Goal: Check status: Check status

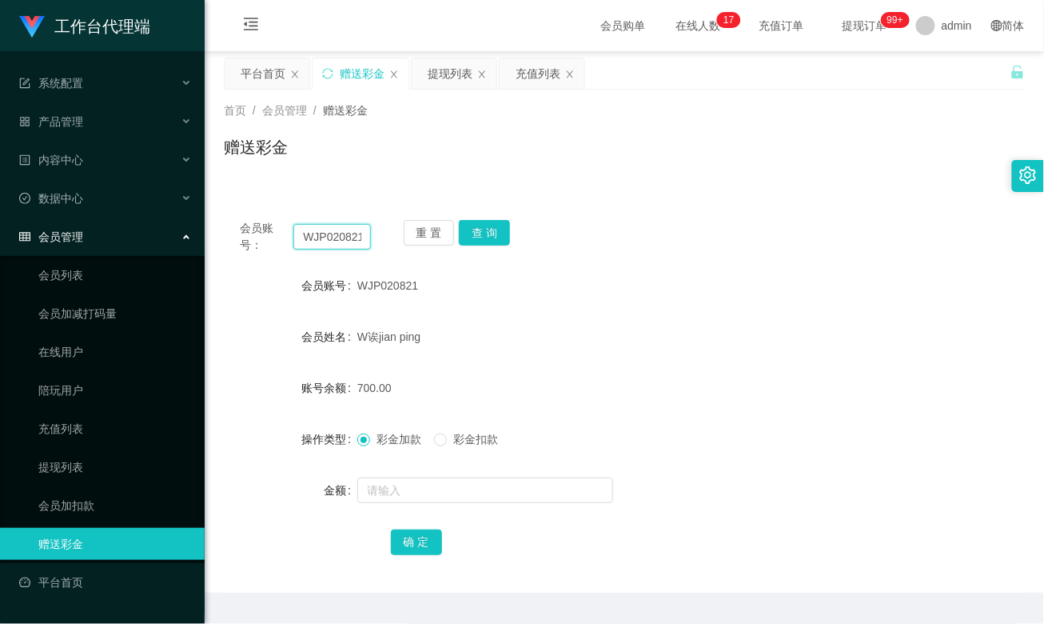
click at [337, 233] on input "WJP020821" at bounding box center [331, 237] width 77 height 26
paste input "Masht"
click at [480, 228] on button "查 询" at bounding box center [484, 233] width 51 height 26
click at [497, 235] on button "查 询" at bounding box center [484, 233] width 51 height 26
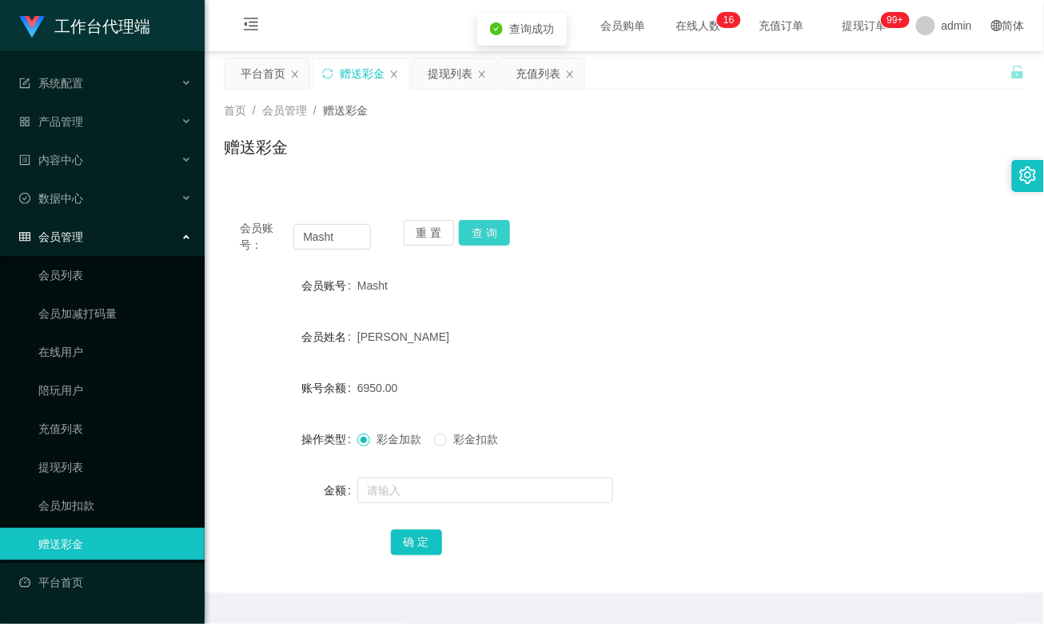
click at [497, 235] on button "查 询" at bounding box center [484, 233] width 51 height 26
click at [493, 237] on button "查 询" at bounding box center [484, 233] width 51 height 26
click at [427, 389] on div "6950.00" at bounding box center [591, 388] width 468 height 32
click at [716, 292] on div "Masht" at bounding box center [591, 285] width 468 height 32
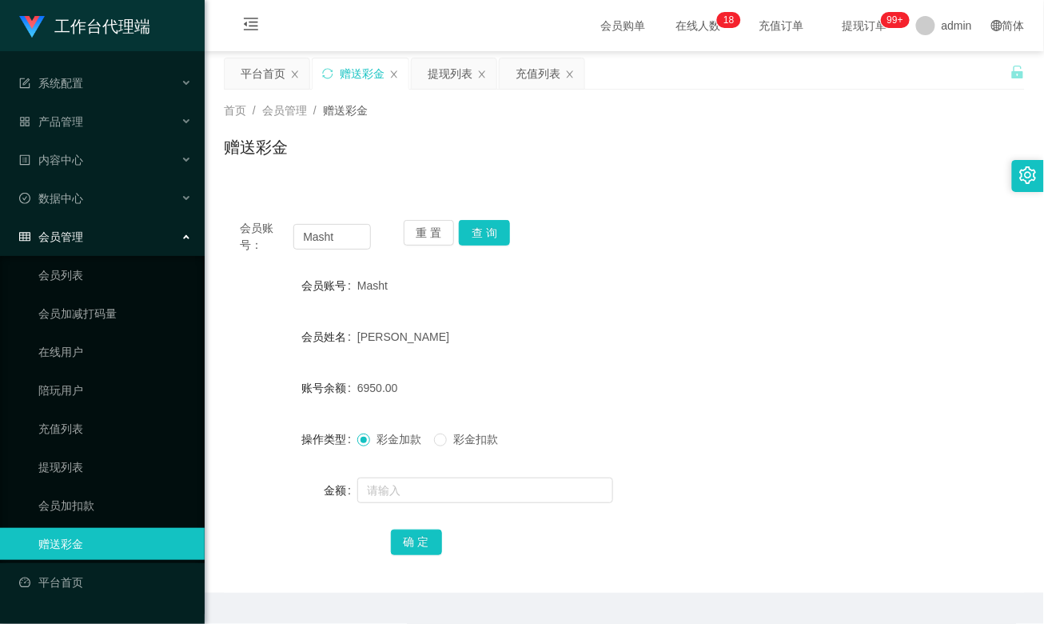
drag, startPoint x: 763, startPoint y: 372, endPoint x: 707, endPoint y: 350, distance: 60.0
click at [763, 372] on div "6950.00" at bounding box center [591, 388] width 468 height 32
click at [717, 324] on div "[PERSON_NAME]" at bounding box center [591, 337] width 468 height 32
click at [763, 281] on div "Masht" at bounding box center [591, 285] width 468 height 32
click at [660, 186] on div "会员账号： Masht 重 置 查 询 会员账号 Masht 会员姓名 [PERSON_NAME] 账号余额 6950.00 操作类型 彩金加款 彩金扣款 金…" at bounding box center [624, 389] width 801 height 408
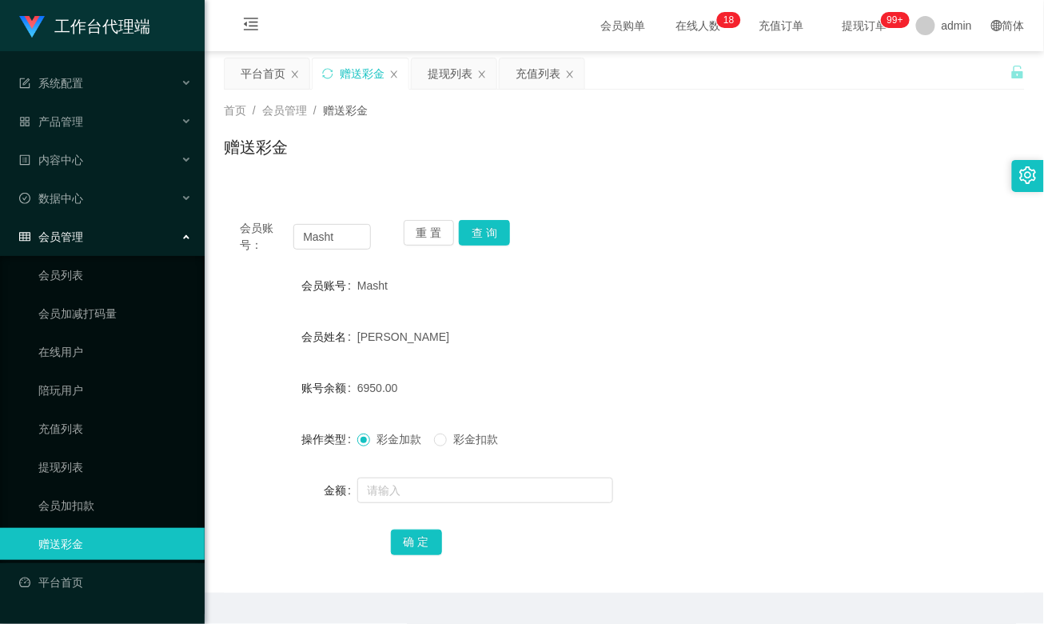
drag, startPoint x: 718, startPoint y: 250, endPoint x: 705, endPoint y: 250, distance: 12.8
click at [718, 250] on div "会员账号： Masht 重 置 查 询" at bounding box center [624, 237] width 801 height 34
click at [564, 166] on div "赠送彩金" at bounding box center [624, 153] width 801 height 37
click at [337, 231] on input "Masht" at bounding box center [331, 237] width 77 height 26
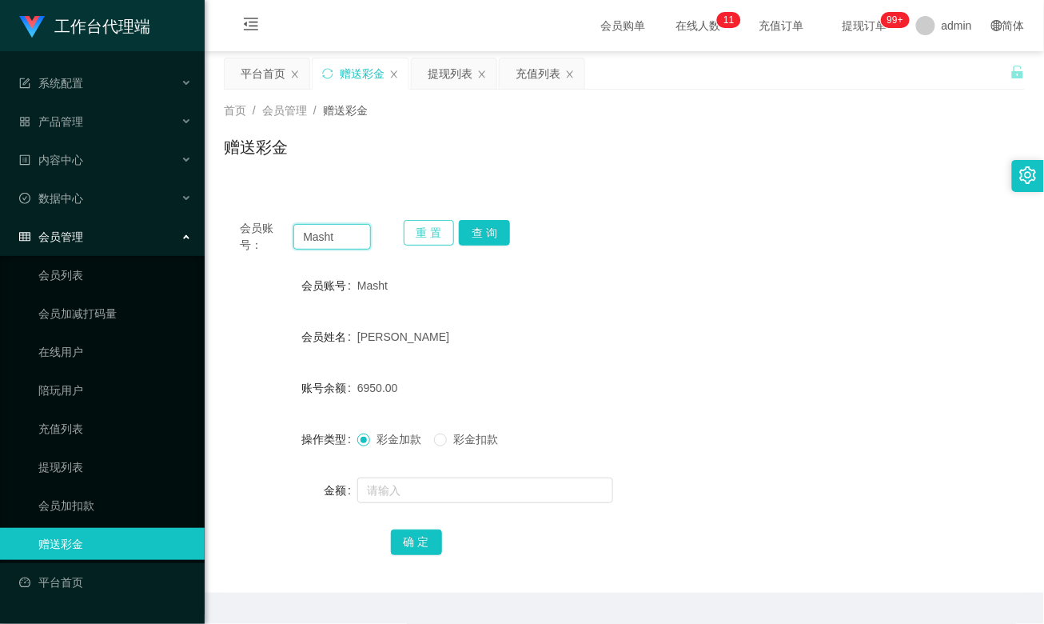
paste input "ichelle3938"
drag, startPoint x: 480, startPoint y: 237, endPoint x: 529, endPoint y: 281, distance: 66.8
click at [480, 237] on button "查 询" at bounding box center [484, 233] width 51 height 26
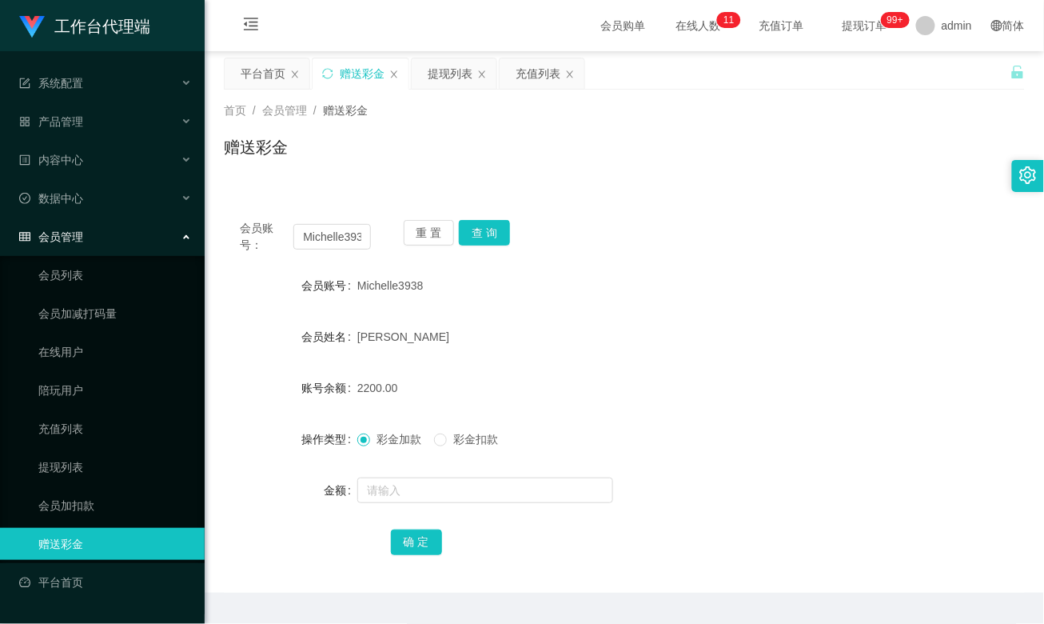
click at [597, 353] on form "会员账号 Michelle3938 会员姓名 [PERSON_NAME] 账号余额 2200.00 操作类型 彩金加款 彩金扣款 金额 确 定" at bounding box center [624, 413] width 801 height 288
drag, startPoint x: 868, startPoint y: 164, endPoint x: 842, endPoint y: 152, distance: 28.3
click at [868, 164] on div "赠送彩金" at bounding box center [624, 153] width 801 height 37
drag, startPoint x: 900, startPoint y: 209, endPoint x: 758, endPoint y: 206, distance: 141.6
click at [900, 209] on div "会员账号： Michelle3938 重 置 查 询 会员账号 Michelle3938 会员姓名 [PERSON_NAME] 账号余额 2200.00 操作…" at bounding box center [624, 398] width 801 height 389
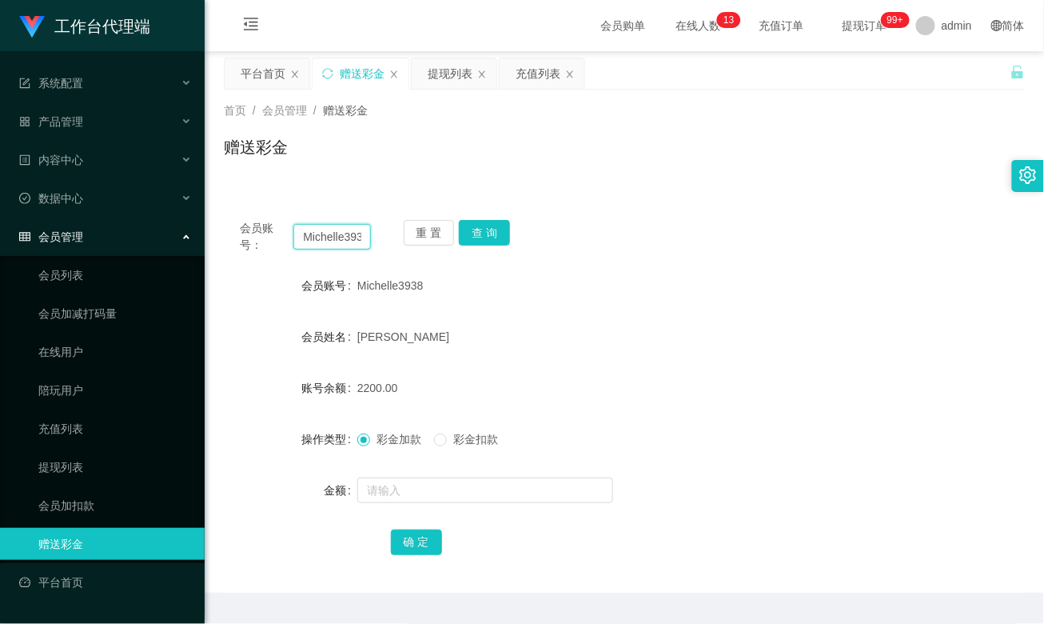
click at [318, 240] on input "Michelle3938" at bounding box center [331, 237] width 77 height 26
paste input "asht"
type input "Masht"
click at [493, 238] on button "查 询" at bounding box center [484, 233] width 51 height 26
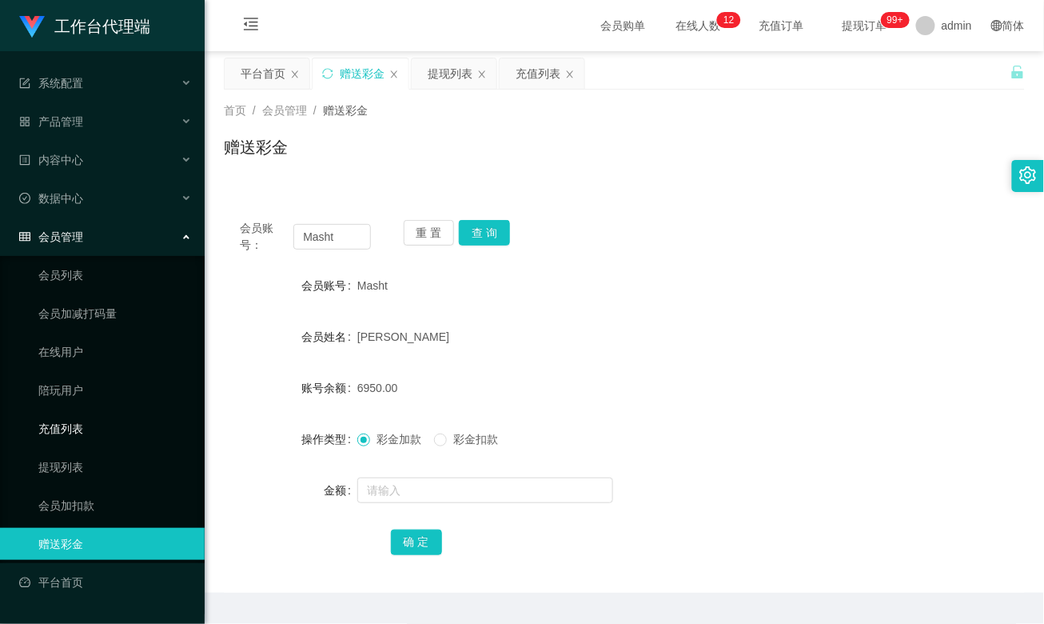
click at [80, 423] on link "充值列表" at bounding box center [115, 429] width 154 height 32
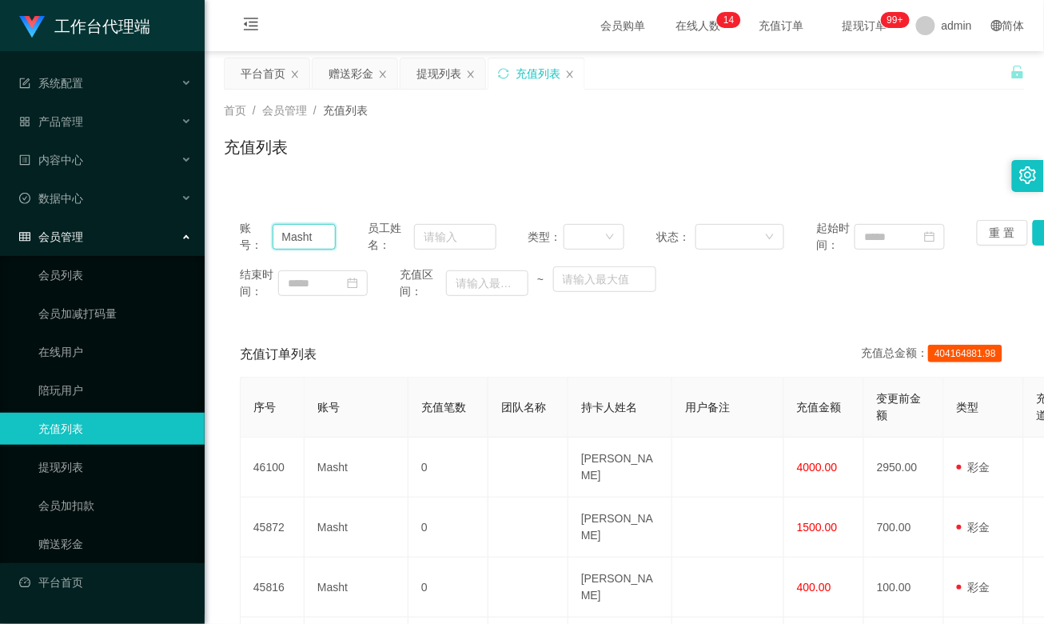
click at [317, 228] on input "Masht" at bounding box center [305, 237] width 64 height 26
drag, startPoint x: 318, startPoint y: 231, endPoint x: 244, endPoint y: 237, distance: 74.6
click at [244, 237] on div "账号： Masht" at bounding box center [288, 237] width 96 height 34
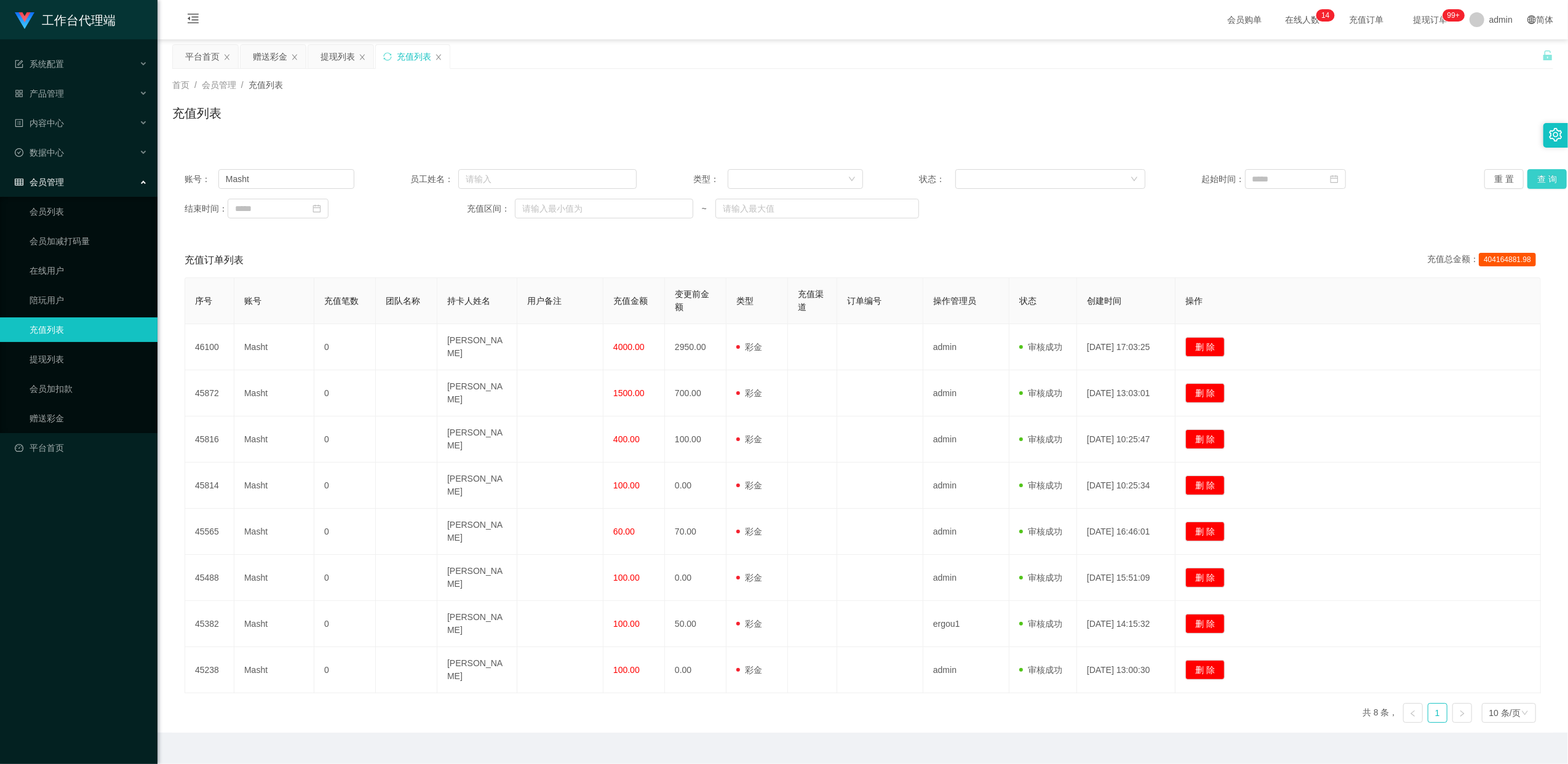
click at [803, 181] on button "查 询" at bounding box center [1546, 179] width 39 height 20
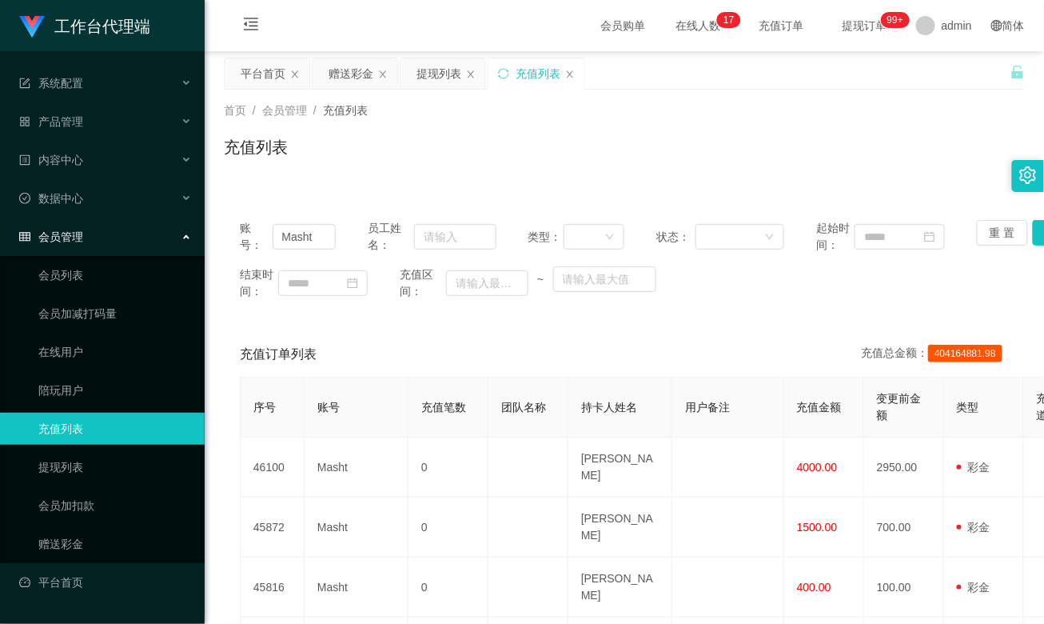
drag, startPoint x: 750, startPoint y: 131, endPoint x: 634, endPoint y: 132, distance: 115.9
click at [750, 131] on div "首页 / 会员管理 / 充值列表 / 充值列表" at bounding box center [624, 137] width 801 height 70
drag, startPoint x: 315, startPoint y: 237, endPoint x: 245, endPoint y: 231, distance: 70.6
click at [245, 231] on div "账号： Masht" at bounding box center [288, 237] width 96 height 34
paste input "fig99"
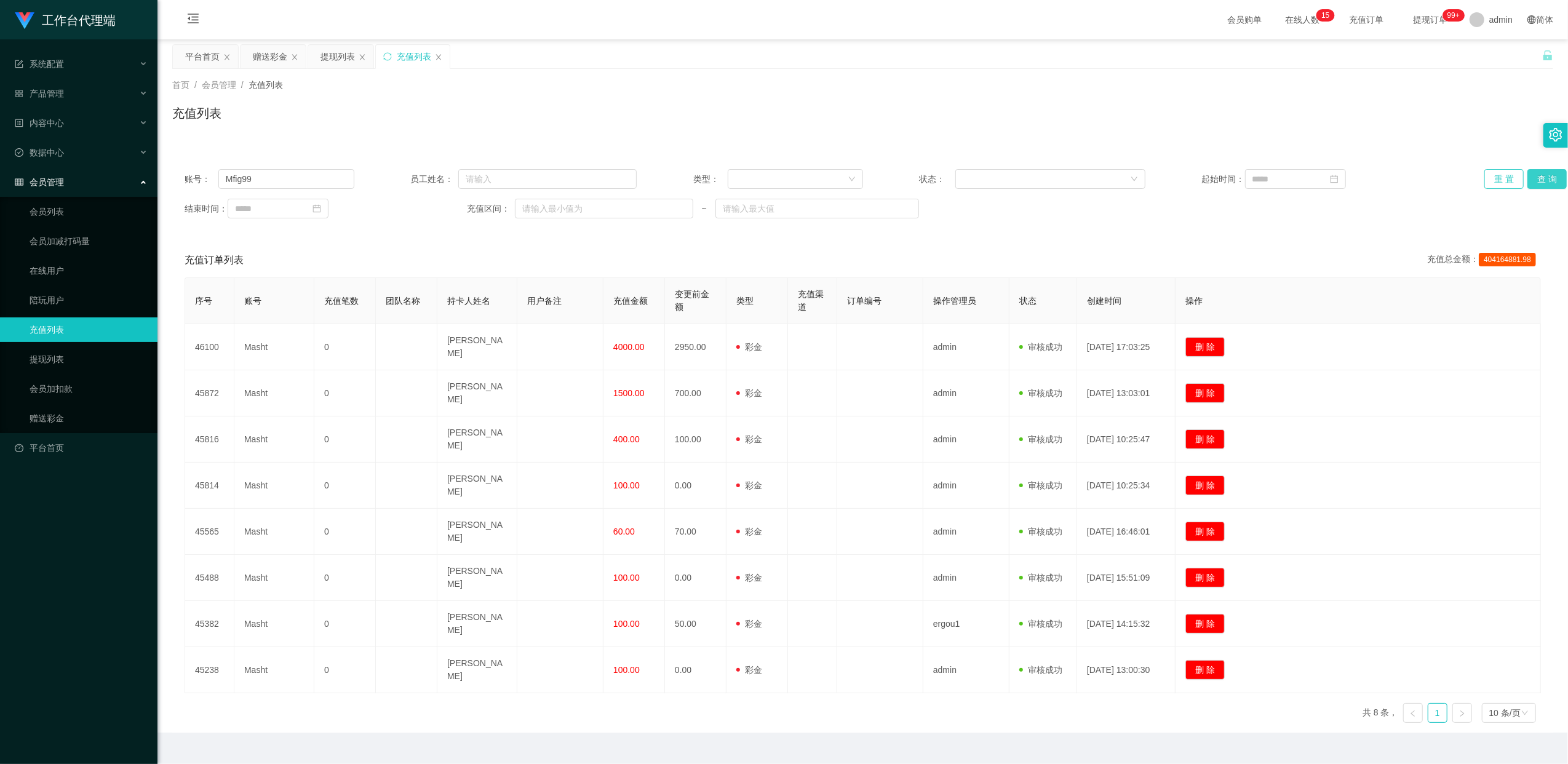
drag, startPoint x: 1542, startPoint y: 181, endPoint x: 1496, endPoint y: 185, distance: 46.2
click at [803, 181] on button "查 询" at bounding box center [1546, 179] width 39 height 20
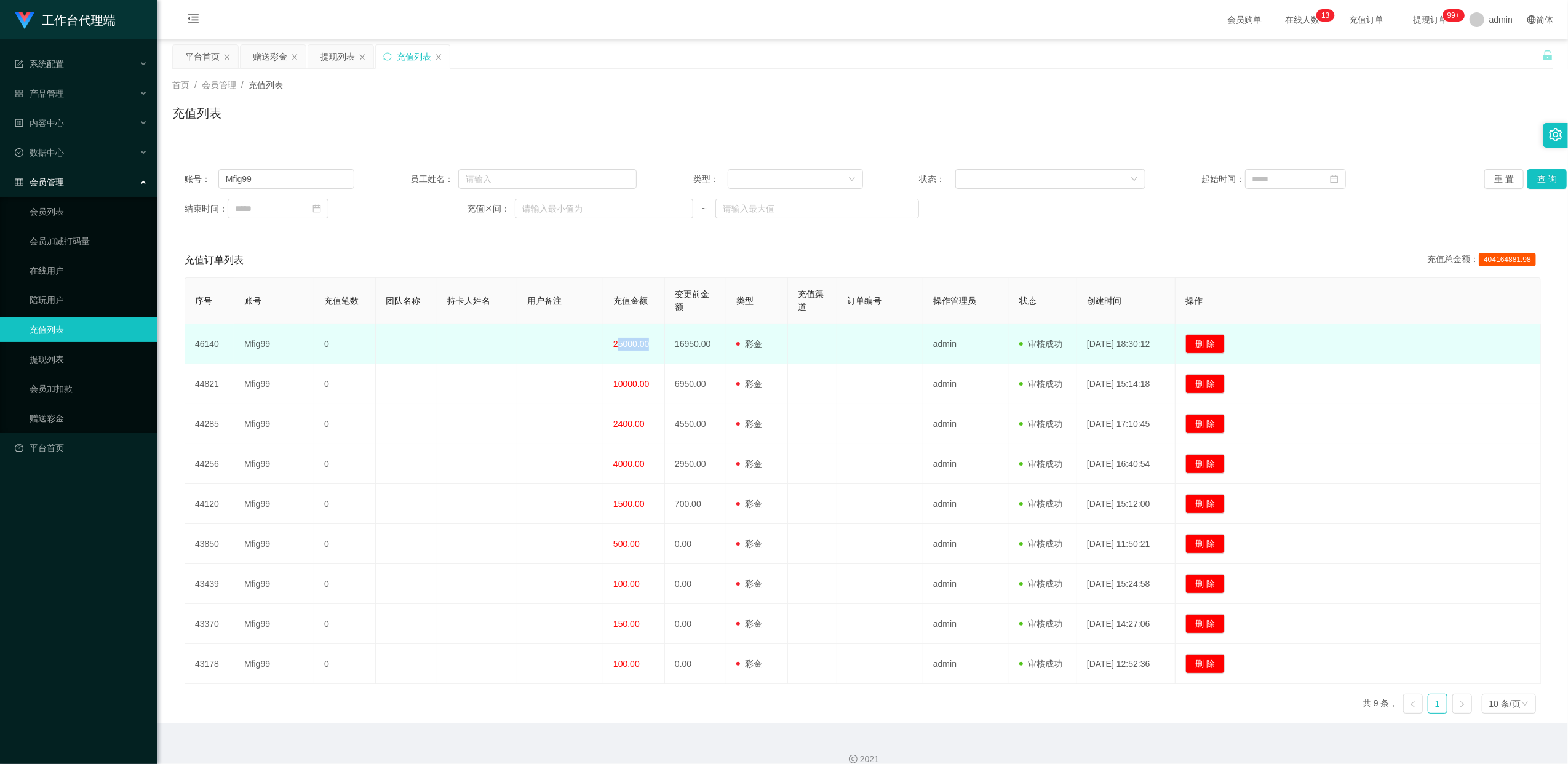
drag, startPoint x: 612, startPoint y: 345, endPoint x: 641, endPoint y: 349, distance: 29.3
click at [641, 349] on td "25000.00" at bounding box center [634, 344] width 62 height 40
click at [641, 349] on span "25000.00" at bounding box center [631, 344] width 35 height 10
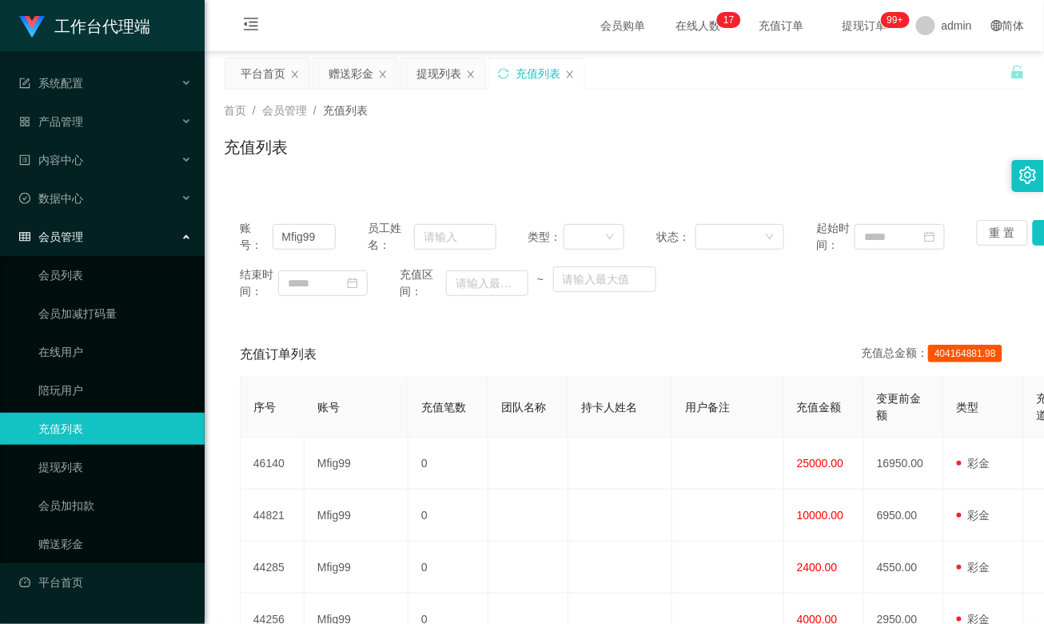
click at [580, 152] on div "充值列表" at bounding box center [624, 153] width 801 height 37
click at [294, 231] on input "Mfig99" at bounding box center [305, 237] width 64 height 26
paste input "ichelle3938"
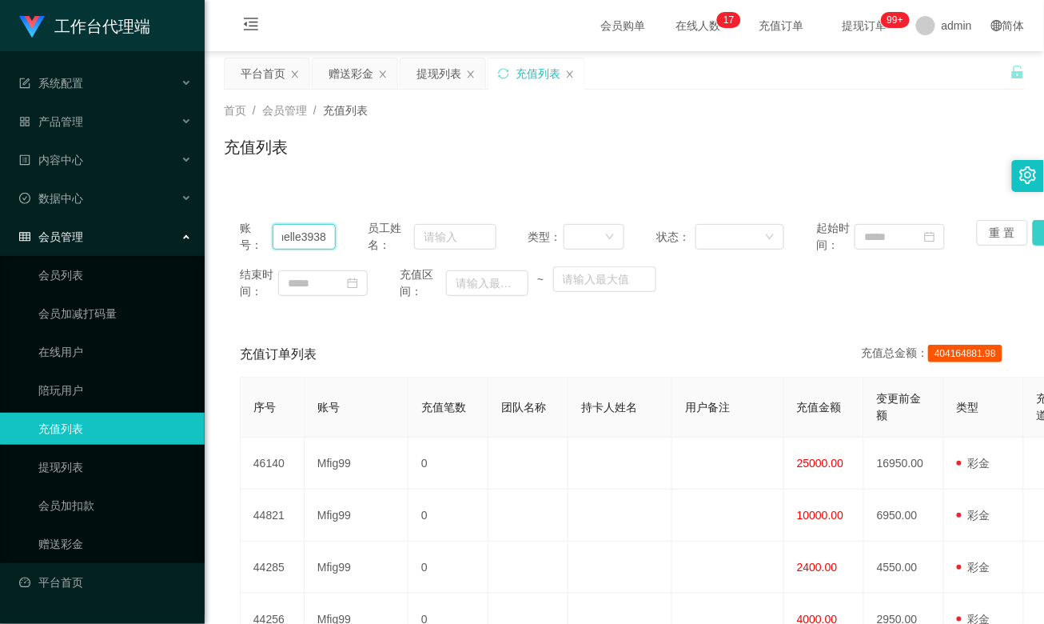
type input "Michelle3938"
click at [1033, 230] on button "查 询" at bounding box center [1058, 233] width 51 height 26
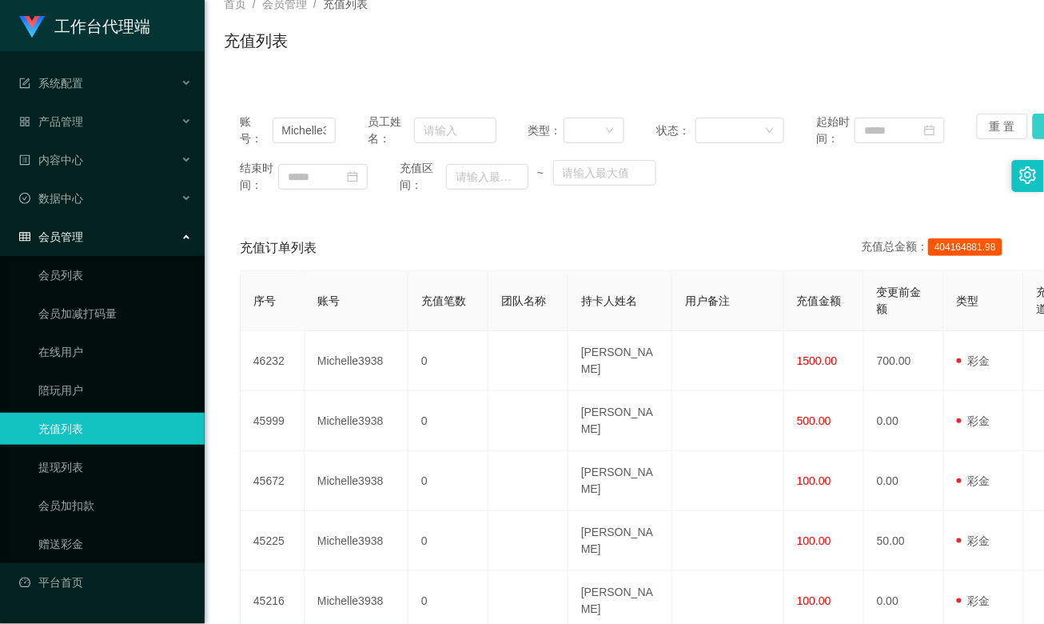
scroll to position [0, 0]
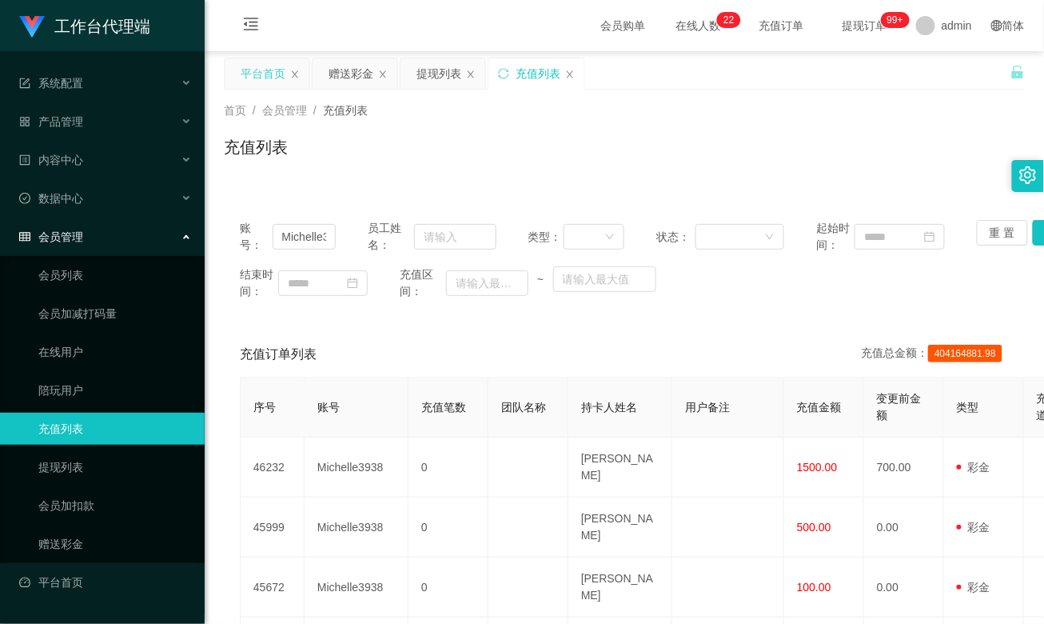
click at [253, 68] on div "平台首页" at bounding box center [263, 73] width 45 height 30
